Goal: Information Seeking & Learning: Check status

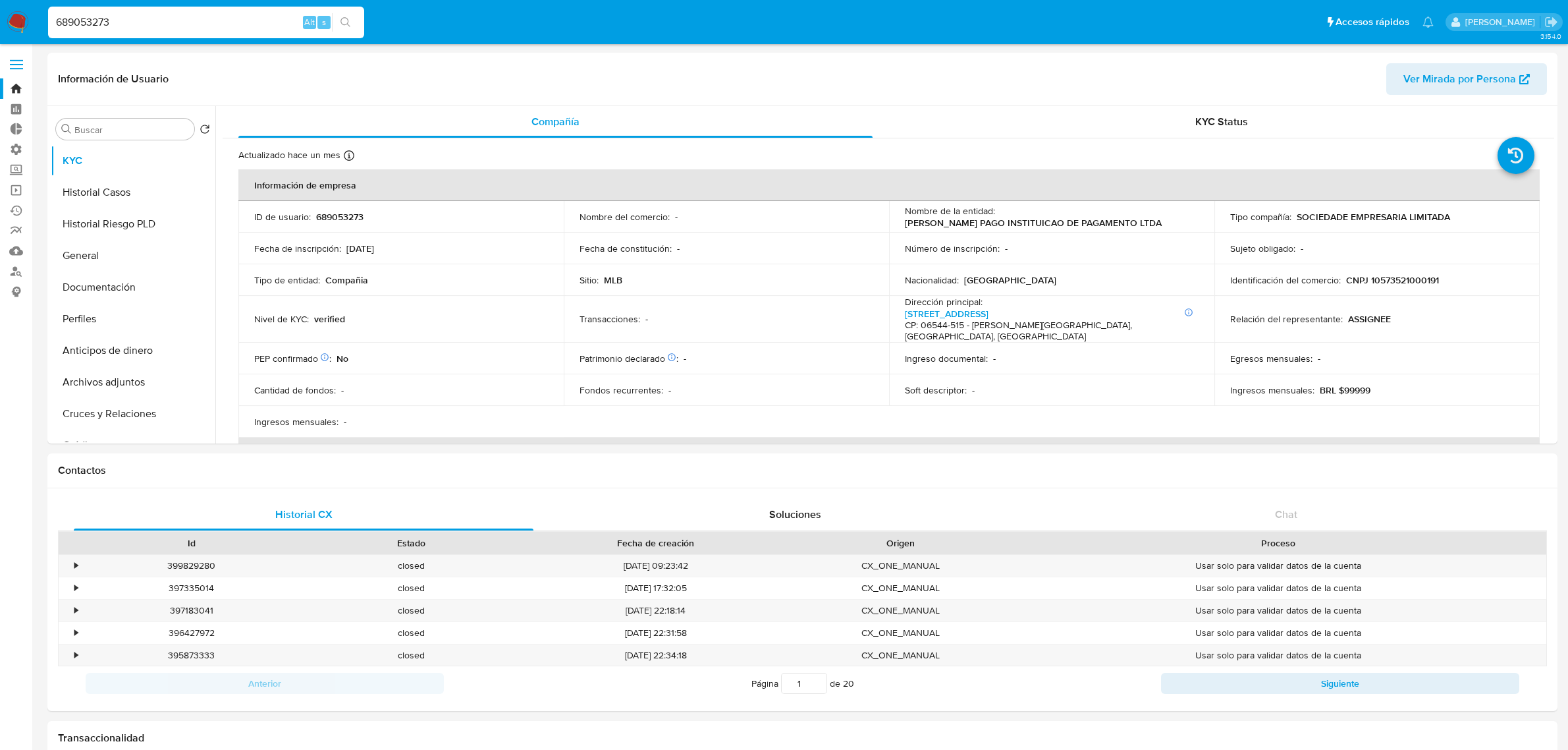
select select "10"
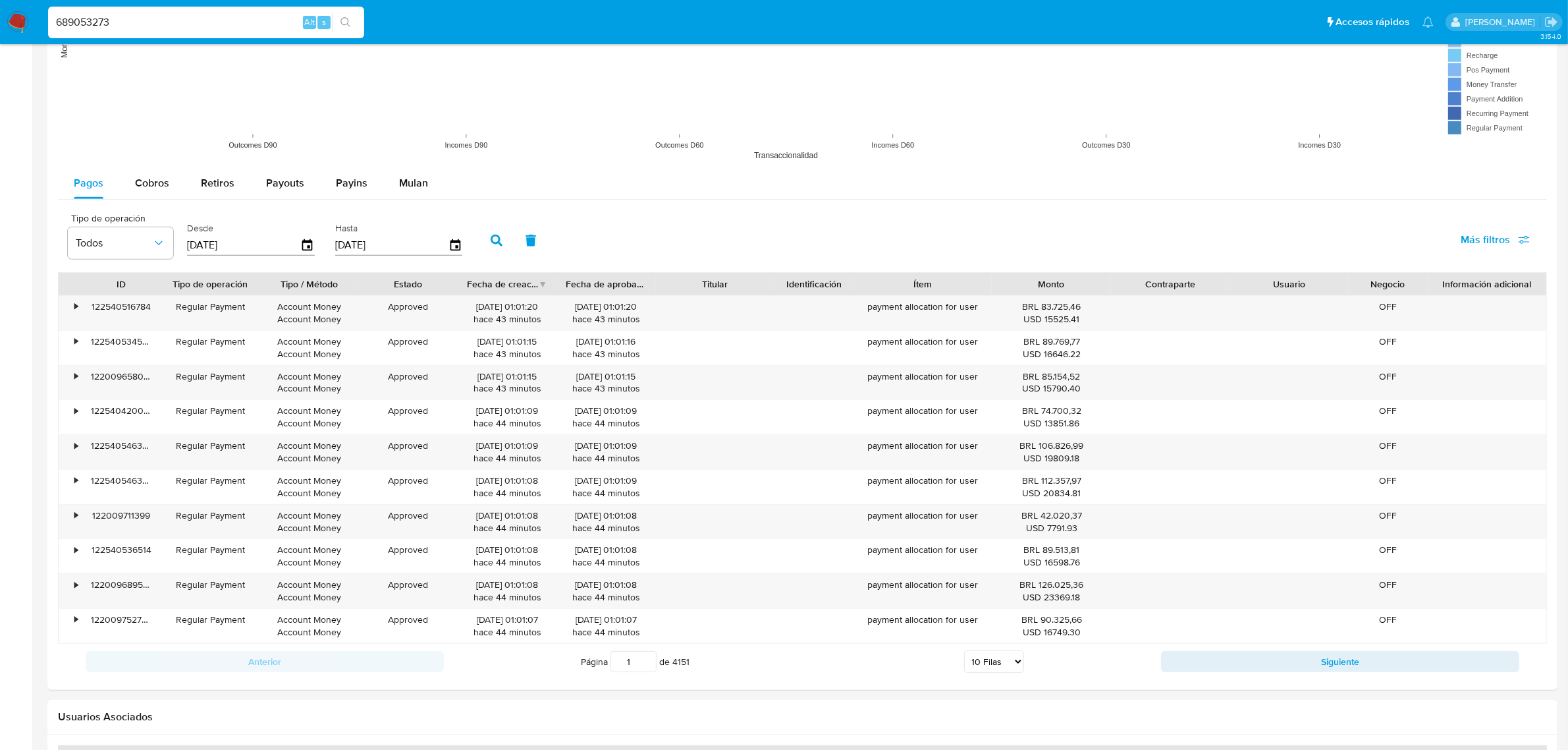
scroll to position [864, 0]
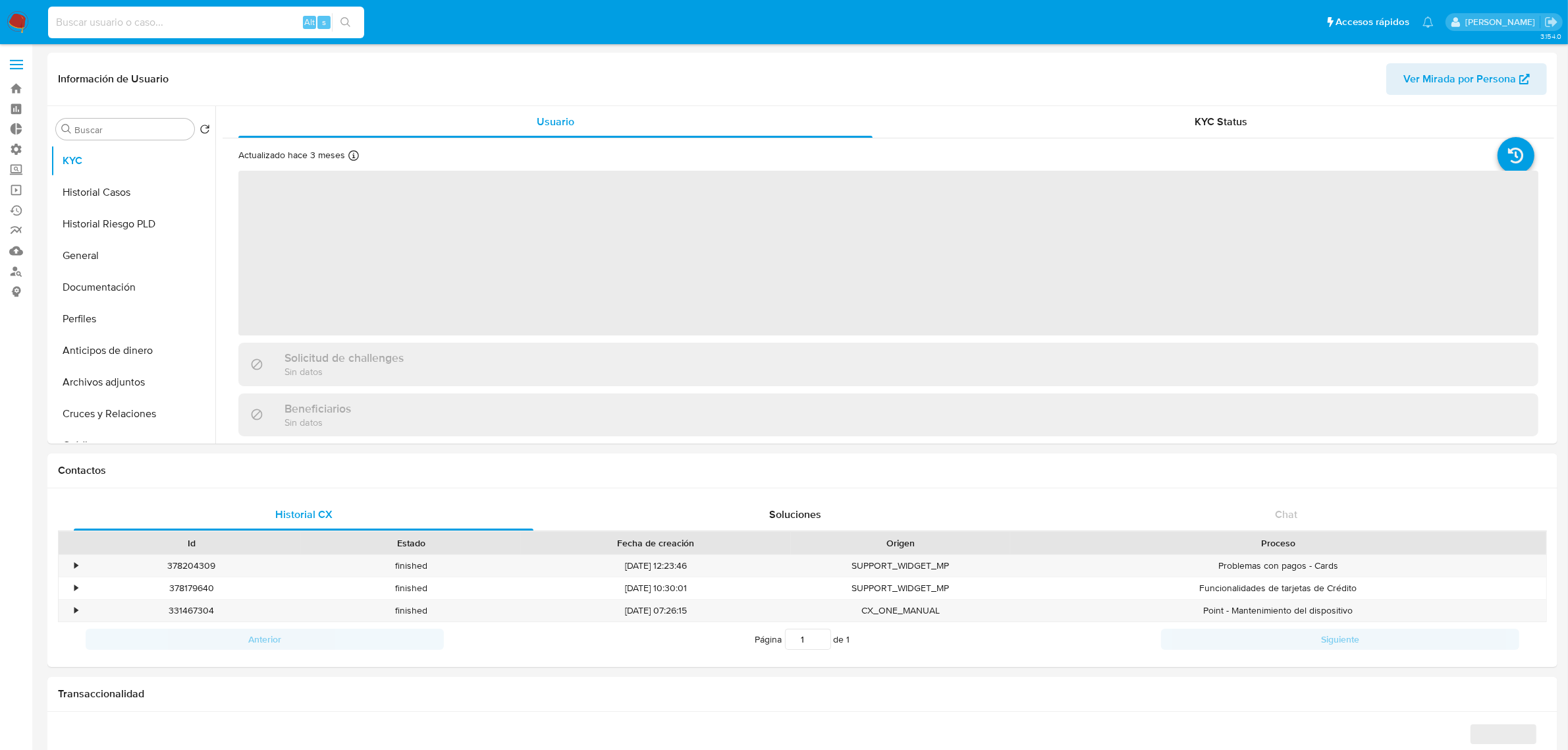
click at [189, 23] on input at bounding box center [206, 22] width 316 height 17
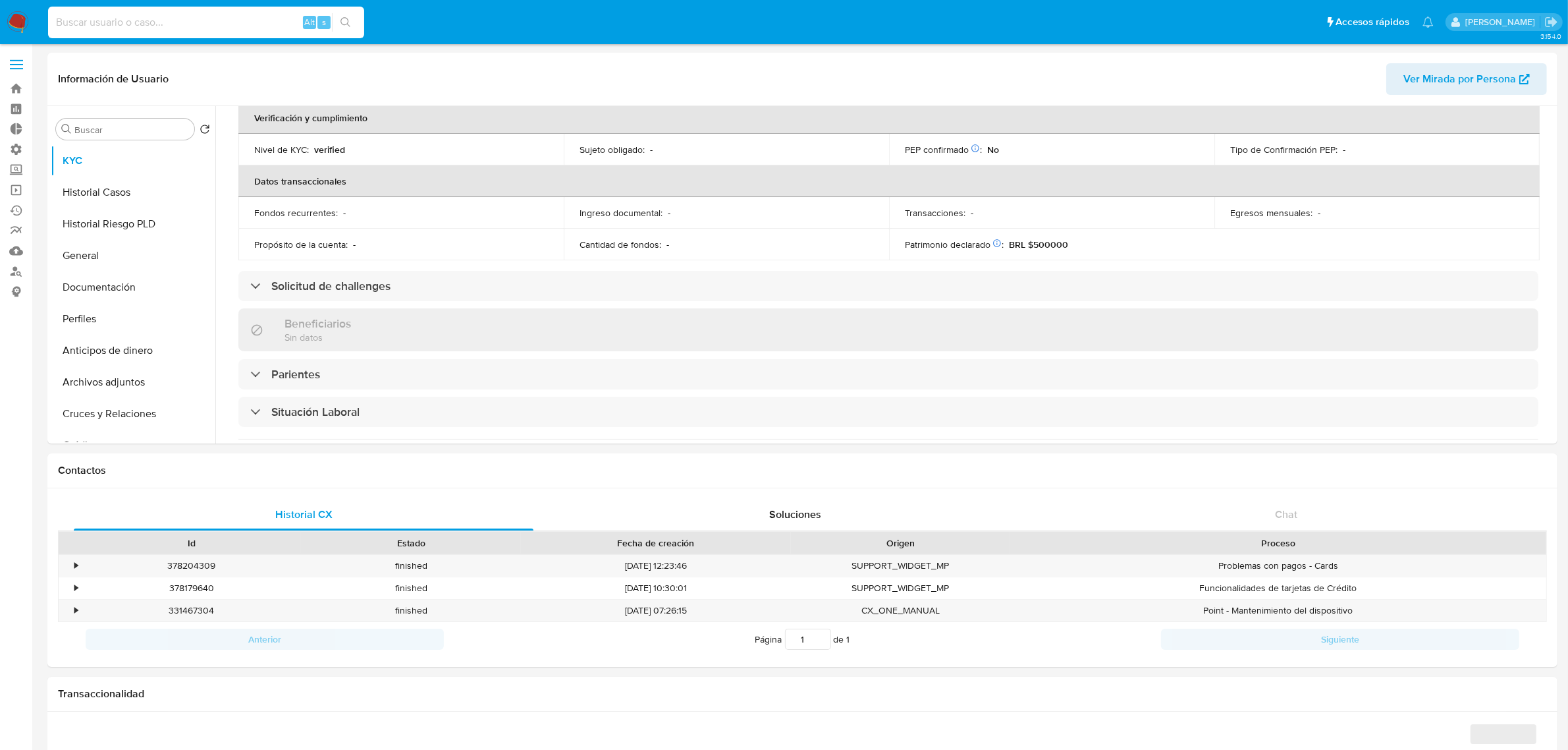
scroll to position [548, 0]
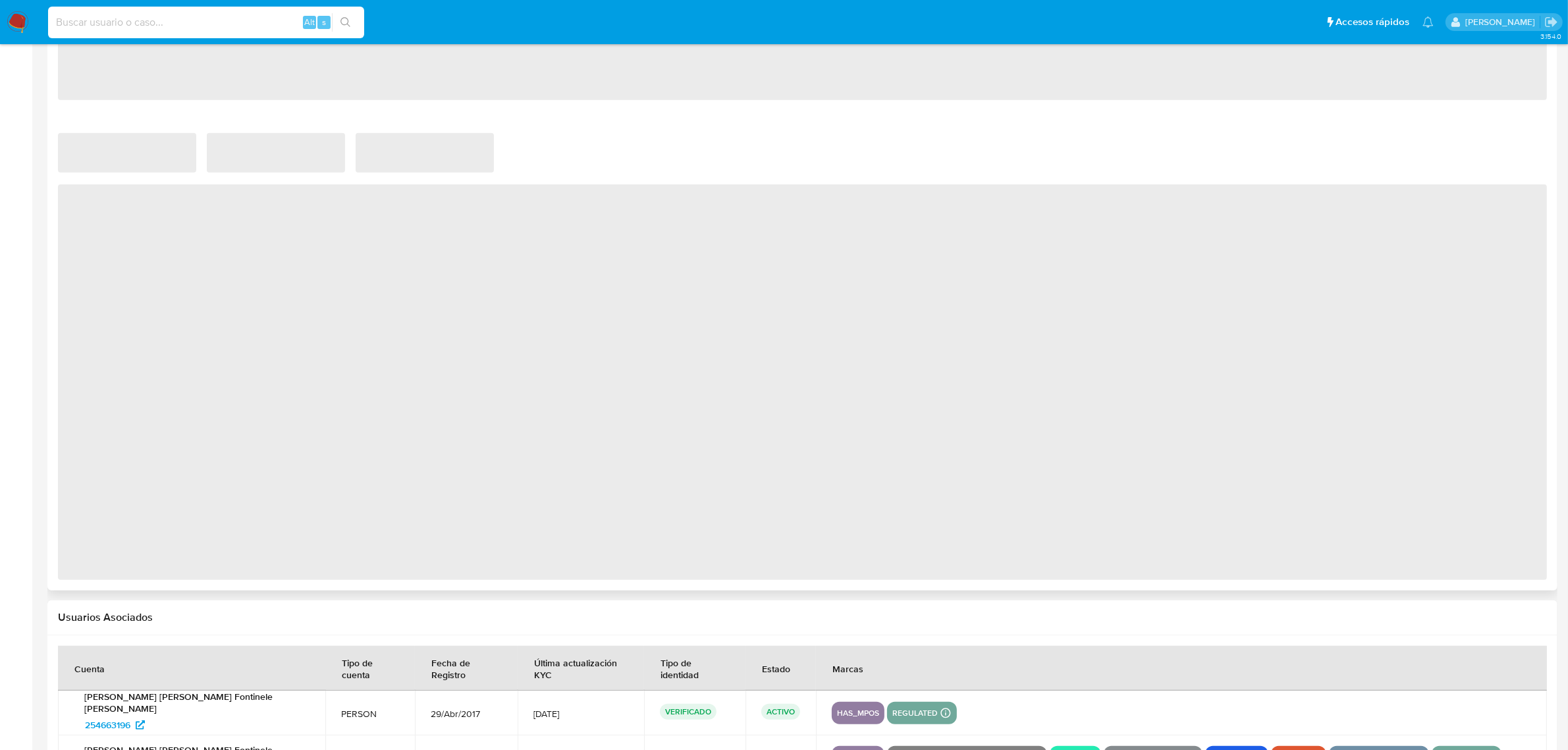
select select "10"
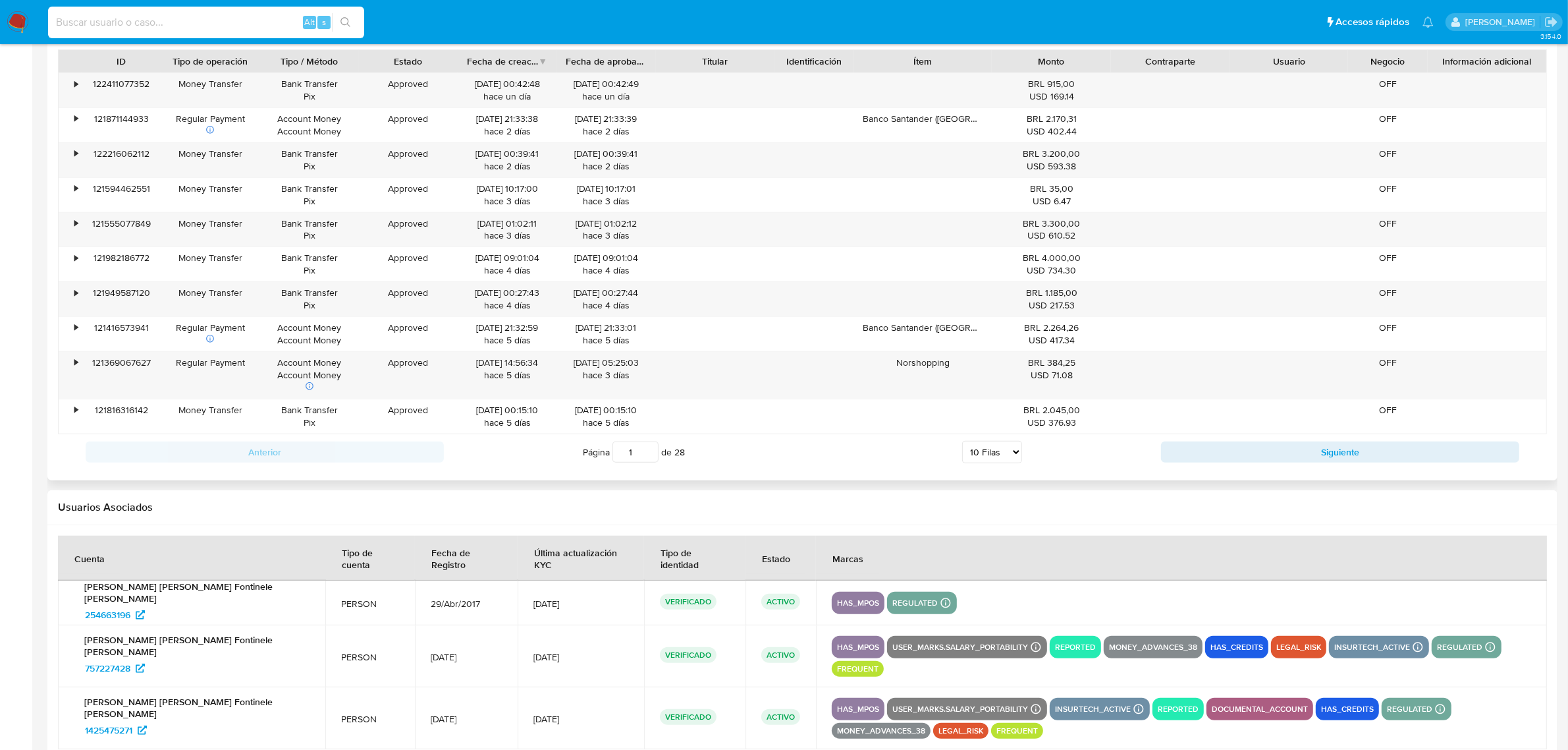
scroll to position [1355, 0]
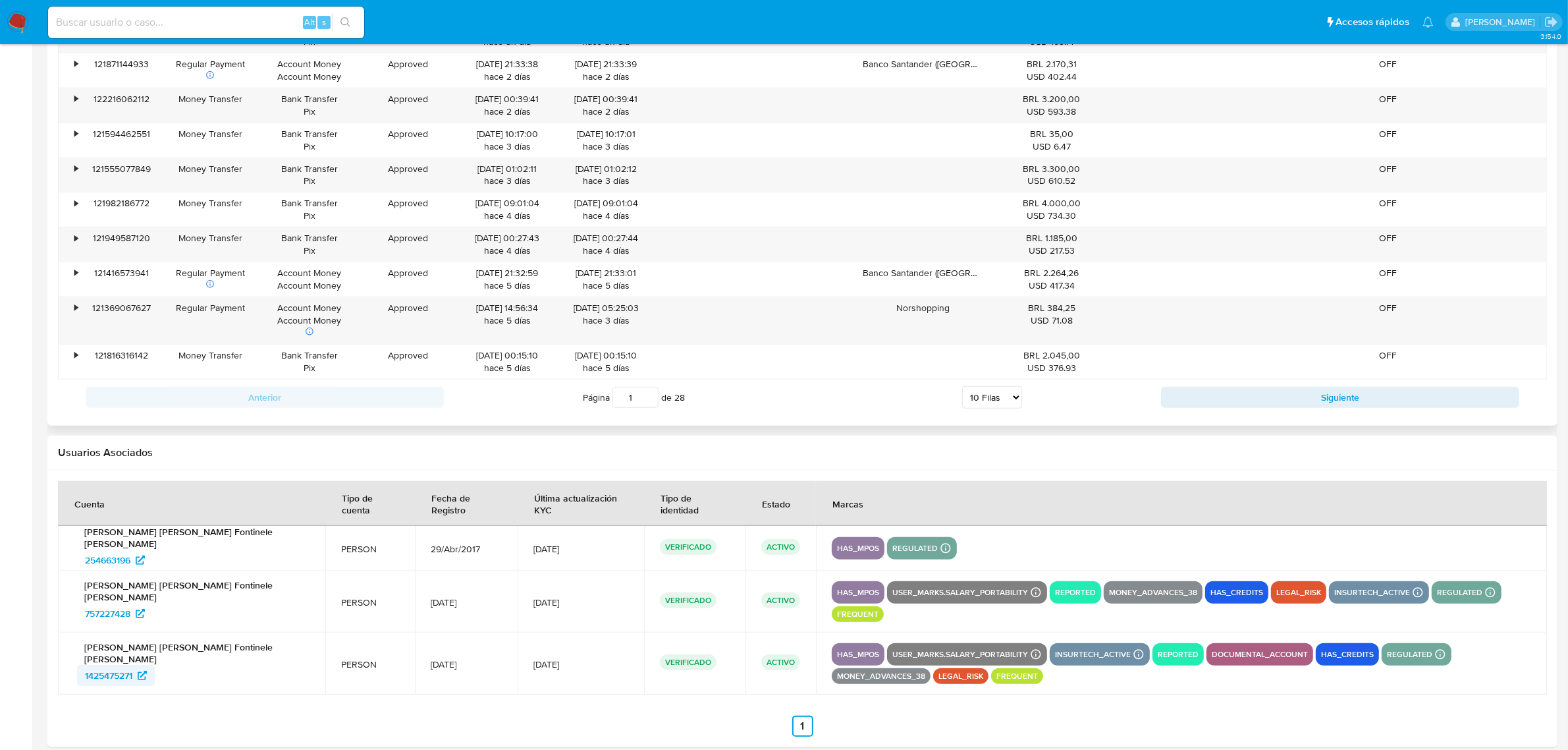
click at [109, 665] on span "1425475271" at bounding box center [109, 675] width 48 height 21
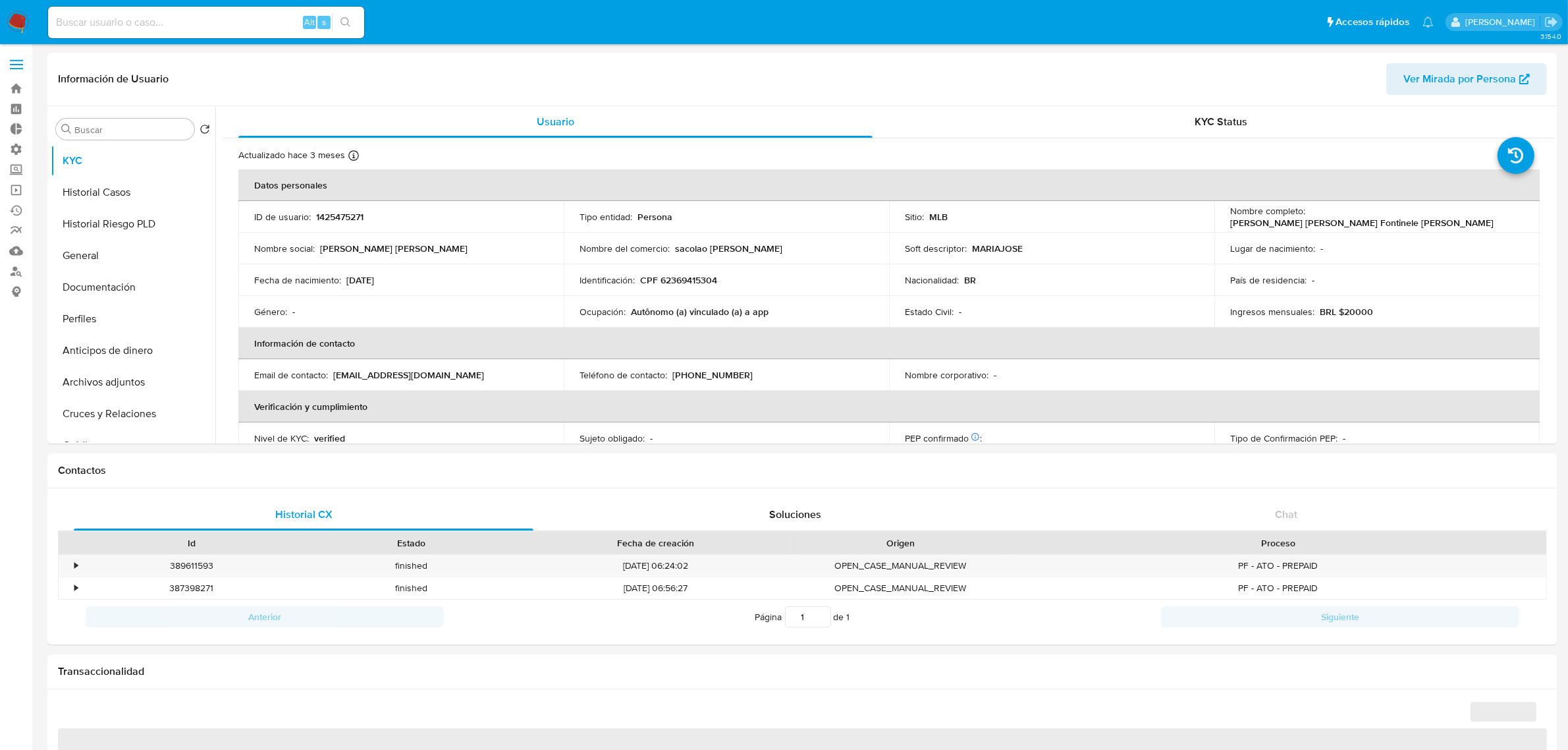
click at [120, 27] on input at bounding box center [206, 22] width 316 height 17
select select "10"
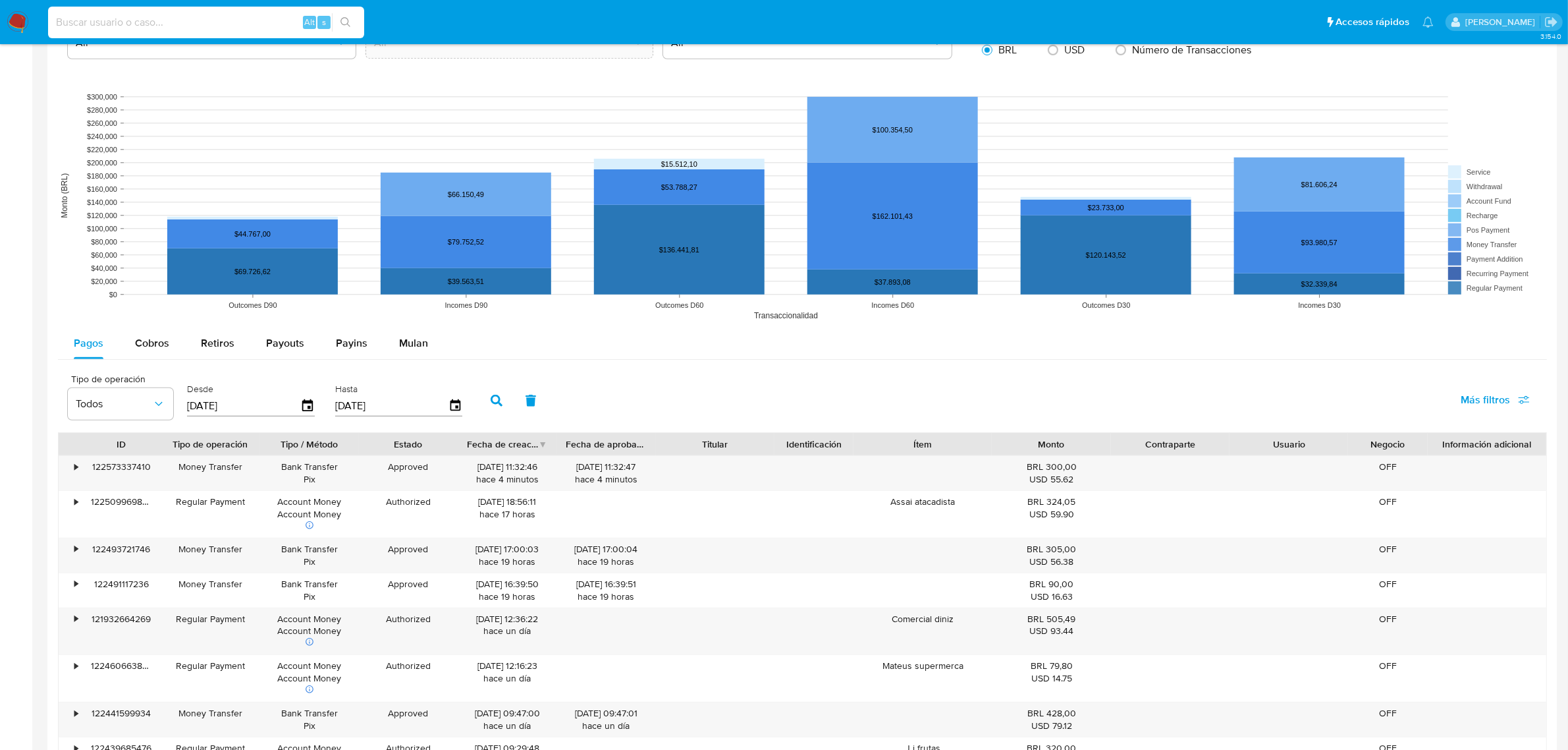
scroll to position [906, 0]
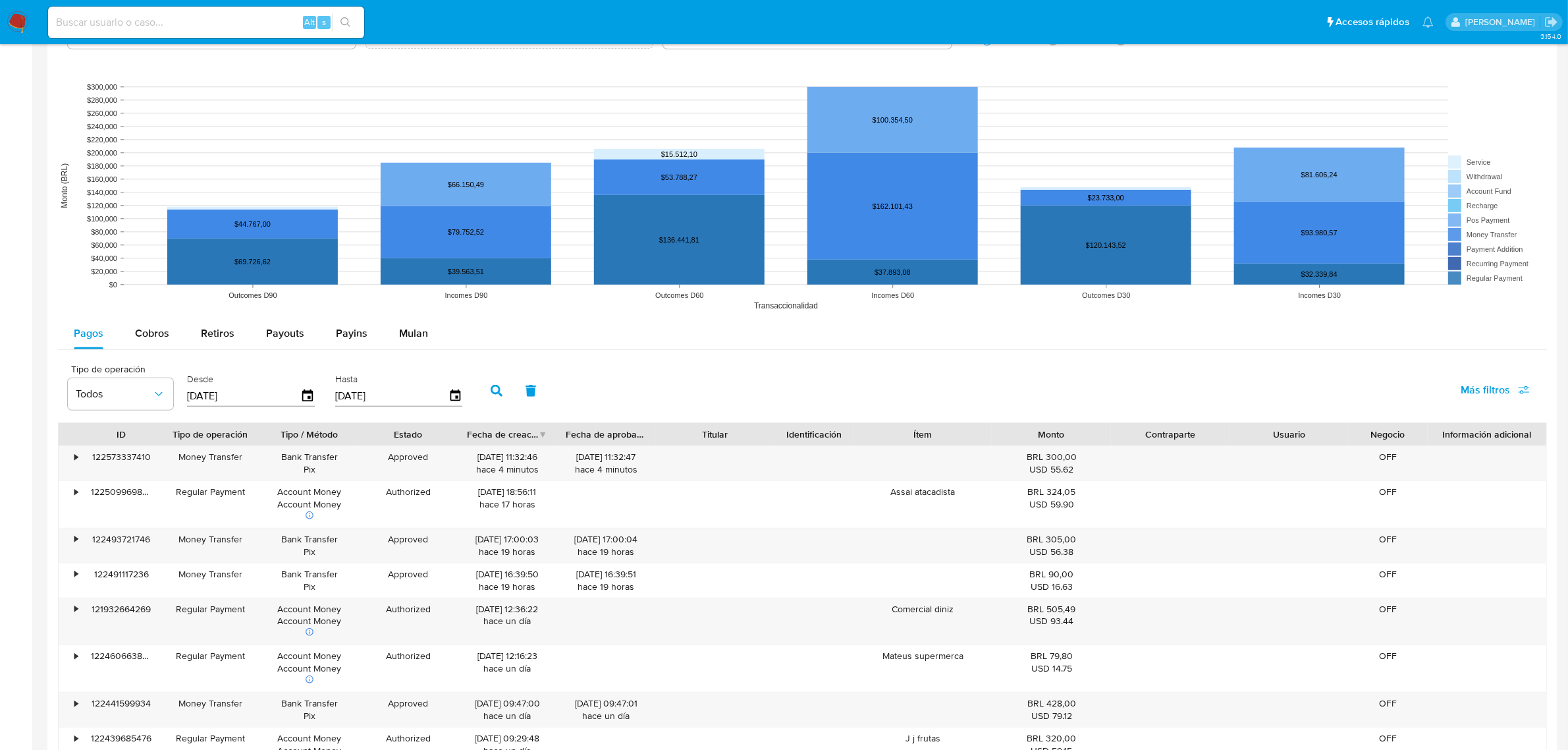
click at [1512, 376] on span "Más filtros" at bounding box center [1495, 390] width 70 height 29
click at [1375, 520] on span "Id del pago" at bounding box center [1384, 516] width 51 height 13
click at [1350, 520] on input "Id del pago" at bounding box center [1346, 516] width 11 height 11
checkbox input "true"
click at [547, 392] on input "number" at bounding box center [544, 395] width 129 height 17
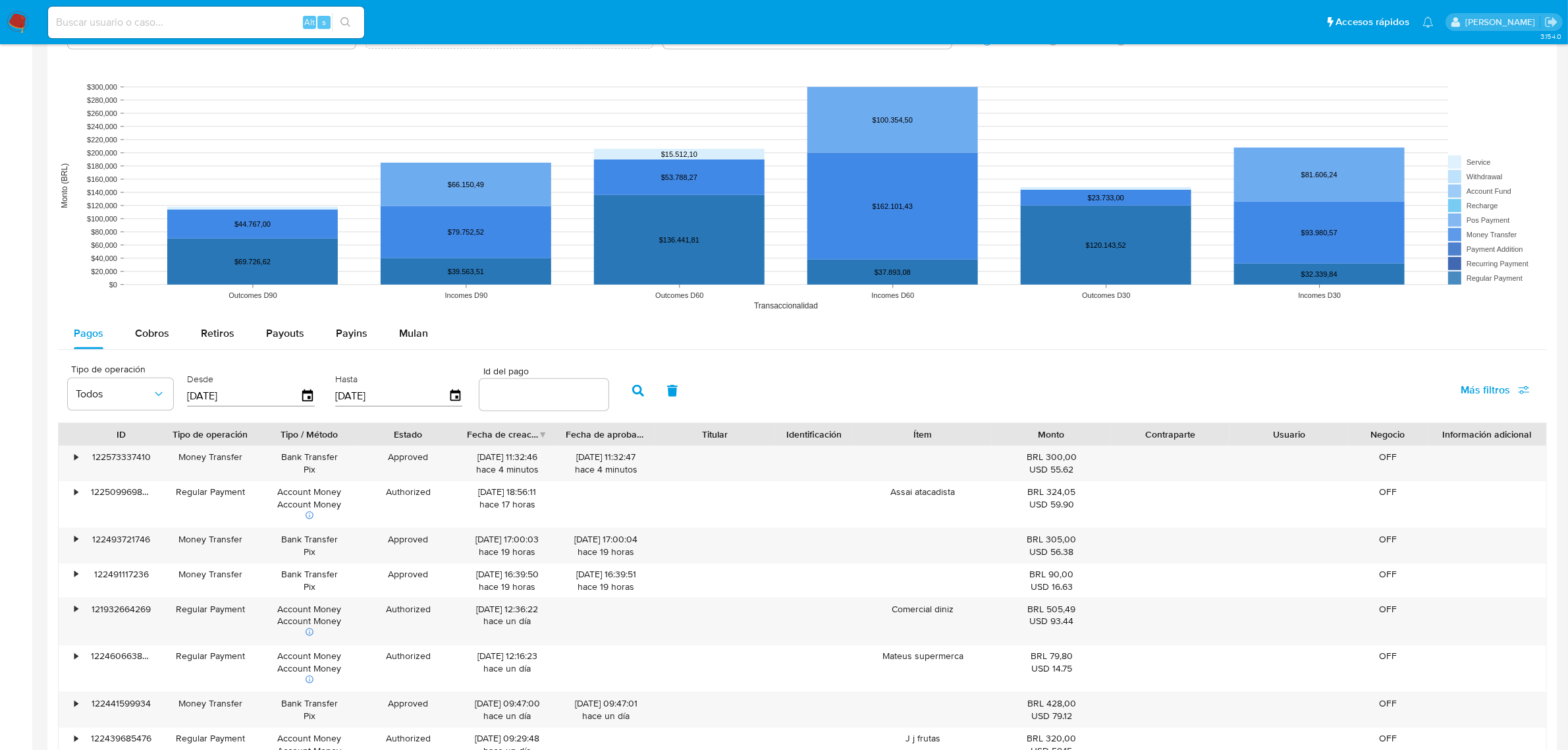
click at [540, 400] on input "number" at bounding box center [544, 395] width 129 height 17
paste input "108692358648"
type input "108692358648"
click at [633, 396] on icon "button" at bounding box center [638, 390] width 12 height 12
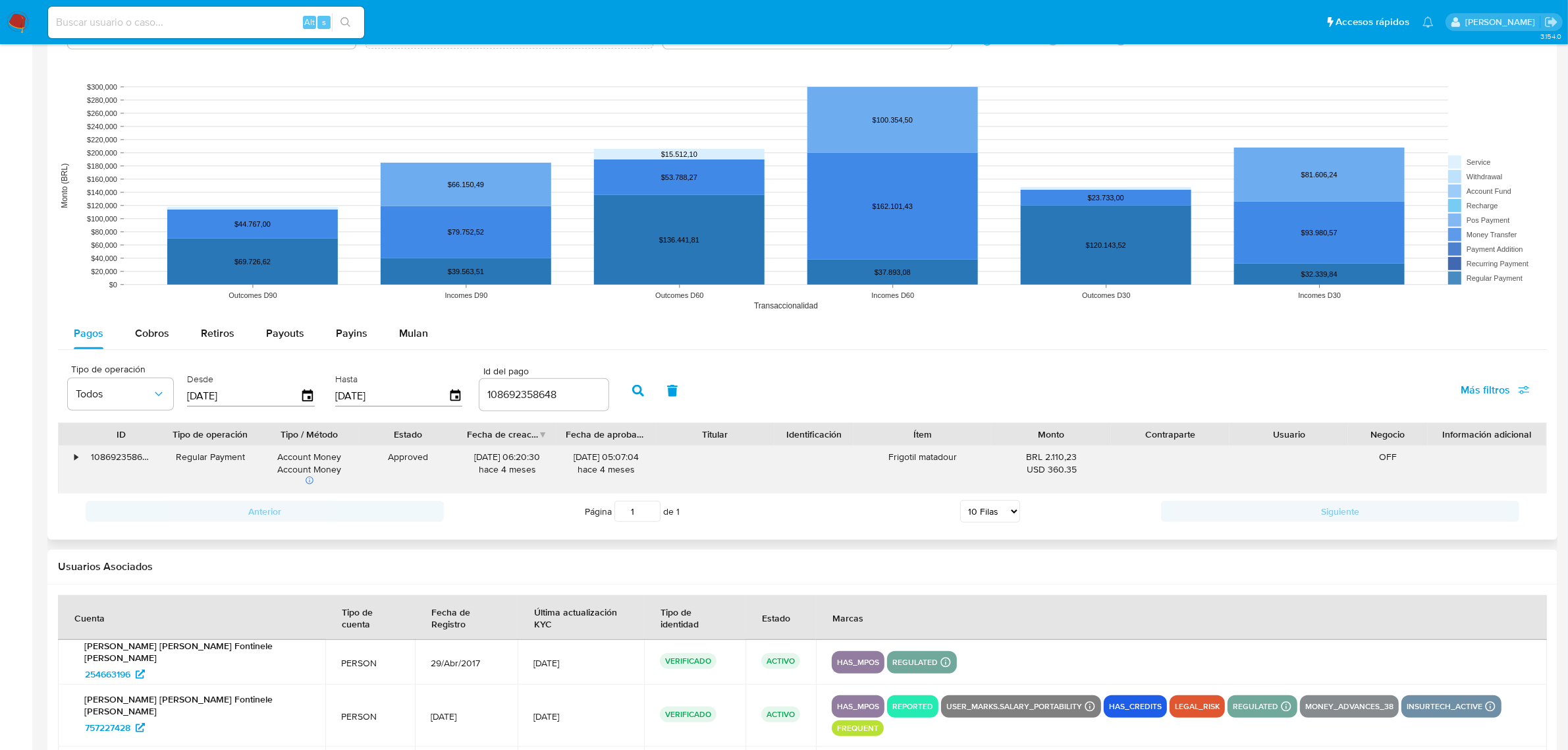
click at [77, 458] on div "•" at bounding box center [76, 457] width 4 height 13
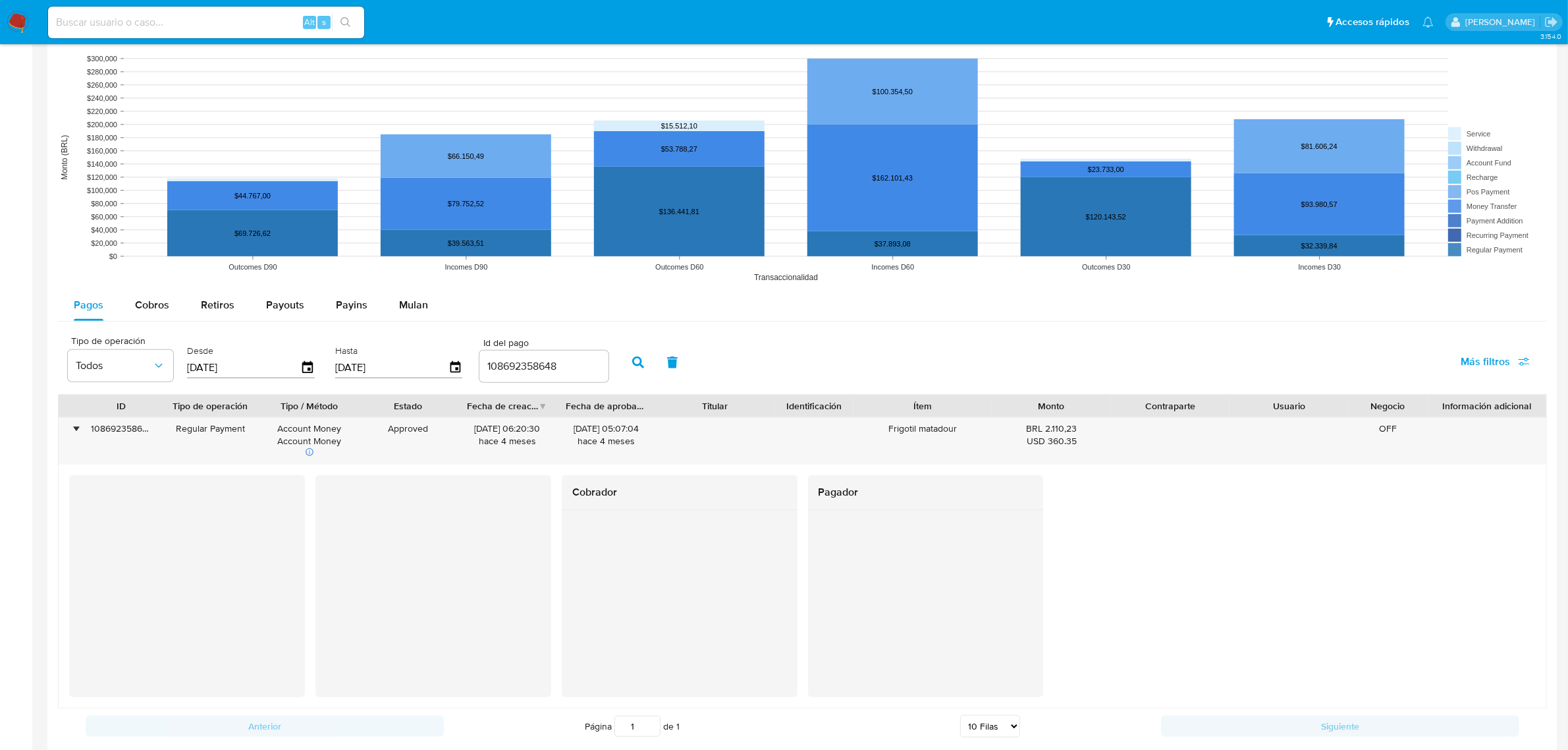
scroll to position [932, 0]
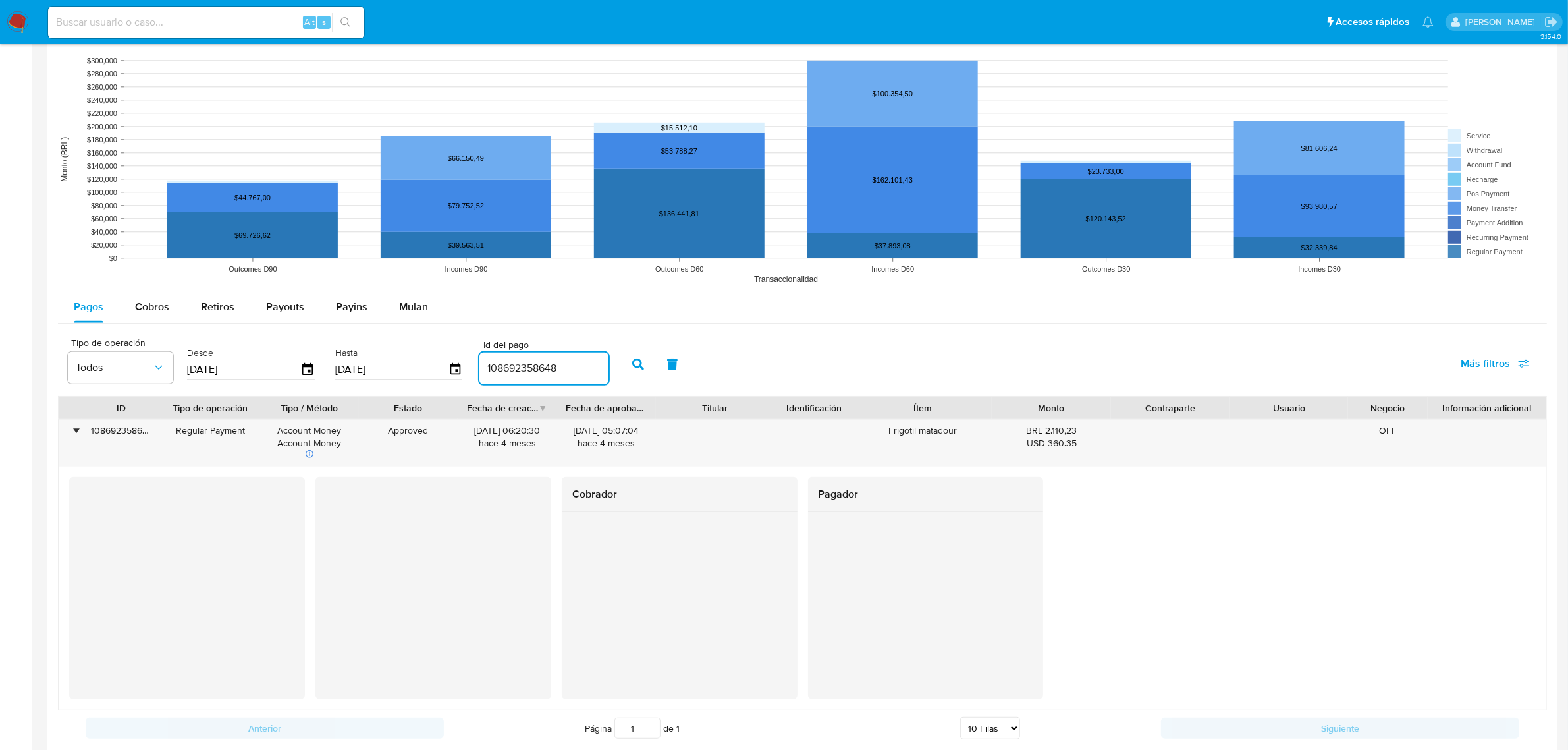
click at [508, 373] on input "108692358648" at bounding box center [544, 368] width 129 height 17
